Goal: Find specific page/section: Find specific page/section

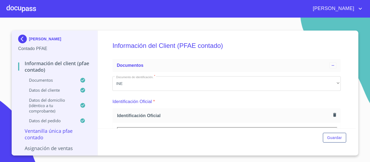
scroll to position [81, 0]
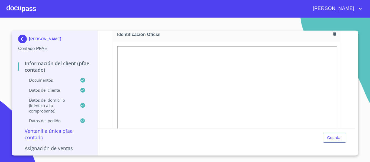
click at [12, 11] on div at bounding box center [22, 8] width 30 height 17
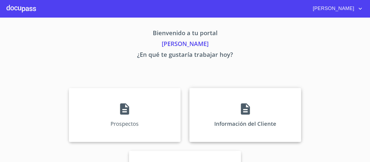
click at [212, 120] on div "Información del Cliente" at bounding box center [245, 115] width 112 height 54
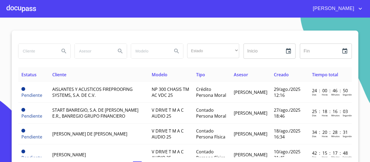
click at [30, 49] on input "search" at bounding box center [36, 51] width 37 height 15
click at [22, 52] on input "fianciera bajio" at bounding box center [36, 51] width 37 height 15
type input "financiera bajio"
click at [63, 49] on icon "Search" at bounding box center [64, 51] width 7 height 7
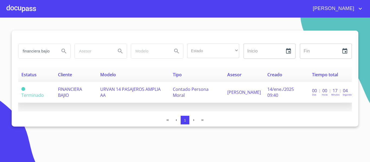
click at [147, 96] on td "URVAN 14 PASAJEROS AMPLIA AA" at bounding box center [133, 92] width 72 height 21
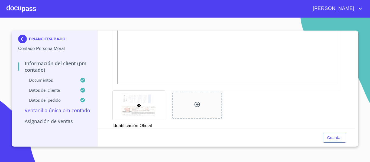
scroll to position [190, 0]
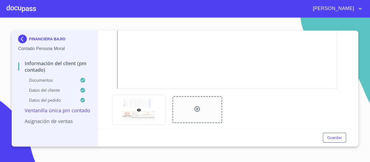
scroll to position [177, 0]
